Goal: Use online tool/utility

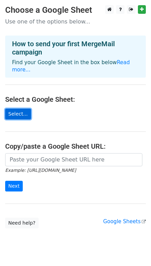
click at [20, 109] on link "Select..." at bounding box center [18, 114] width 26 height 11
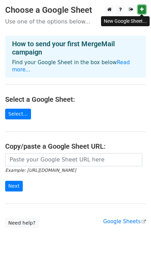
click at [142, 8] on icon at bounding box center [142, 9] width 4 height 5
